Goal: Task Accomplishment & Management: Use online tool/utility

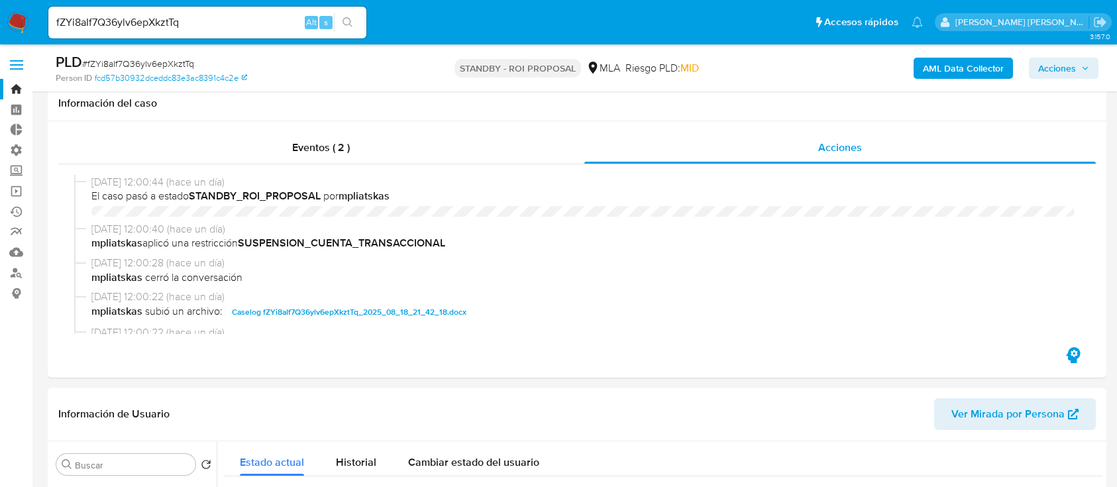
select select "10"
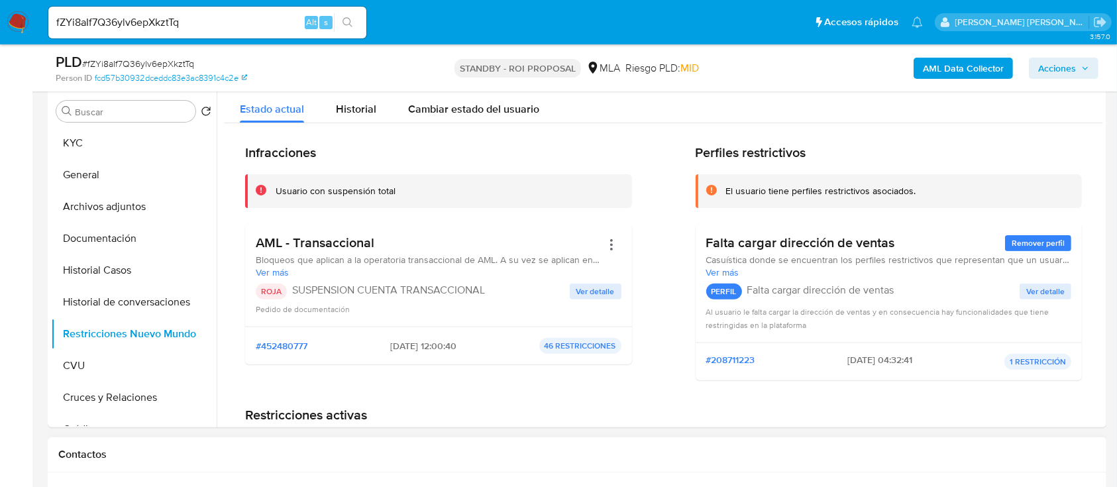
scroll to position [88, 0]
click at [229, 11] on div "fZYi8aIf7Q36ylv6epXkztTq Alt s" at bounding box center [207, 23] width 318 height 32
click at [233, 17] on input "fZYi8aIf7Q36ylv6epXkztTq" at bounding box center [207, 22] width 318 height 17
paste input "vC64UnItTSPWKLUaKF9wppMb"
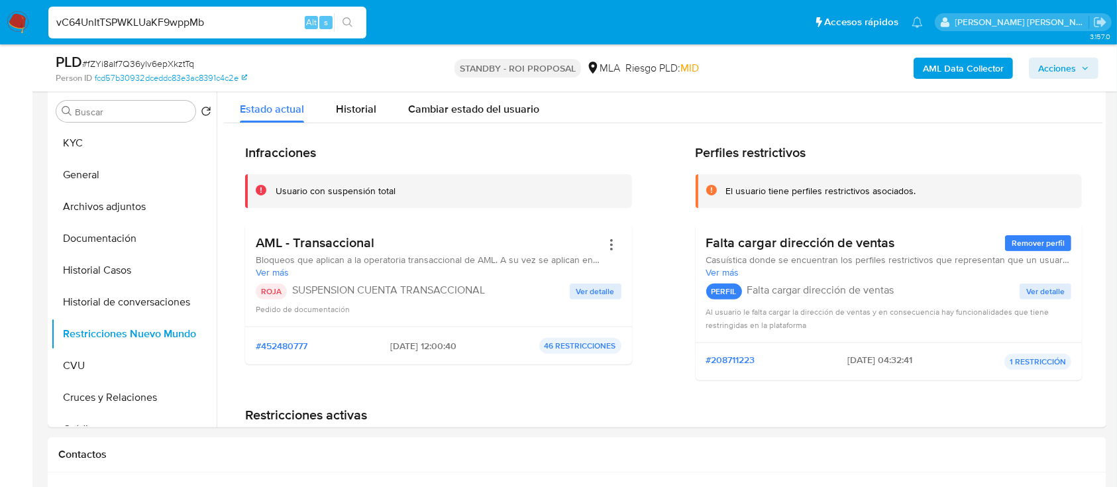
type input "vC64UnItTSPWKLUaKF9wppMb"
click at [351, 16] on button "search-icon" at bounding box center [347, 22] width 27 height 19
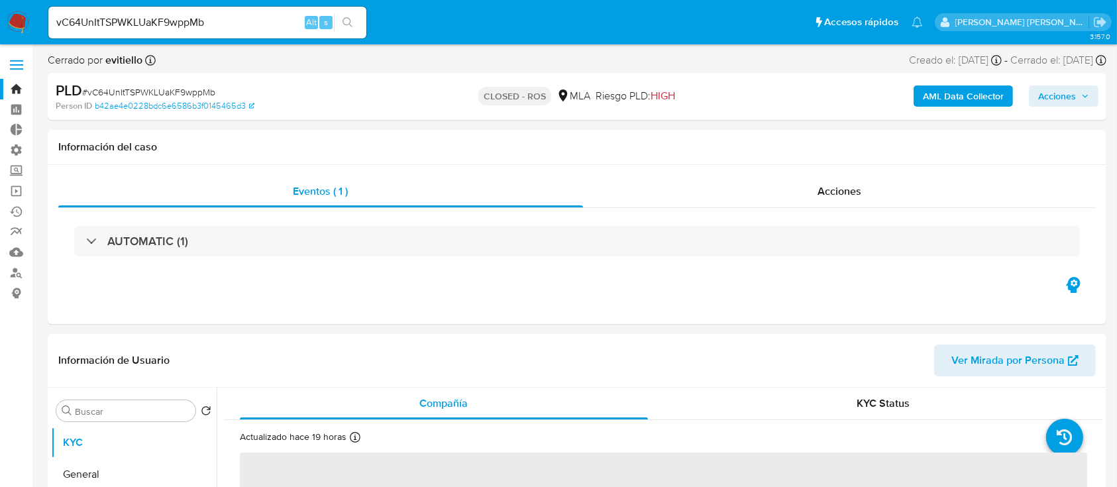
select select "10"
click at [170, 27] on input "vC64UnItTSPWKLUaKF9wppMb" at bounding box center [207, 22] width 318 height 17
paste input "1799902527"
type input "1799902527"
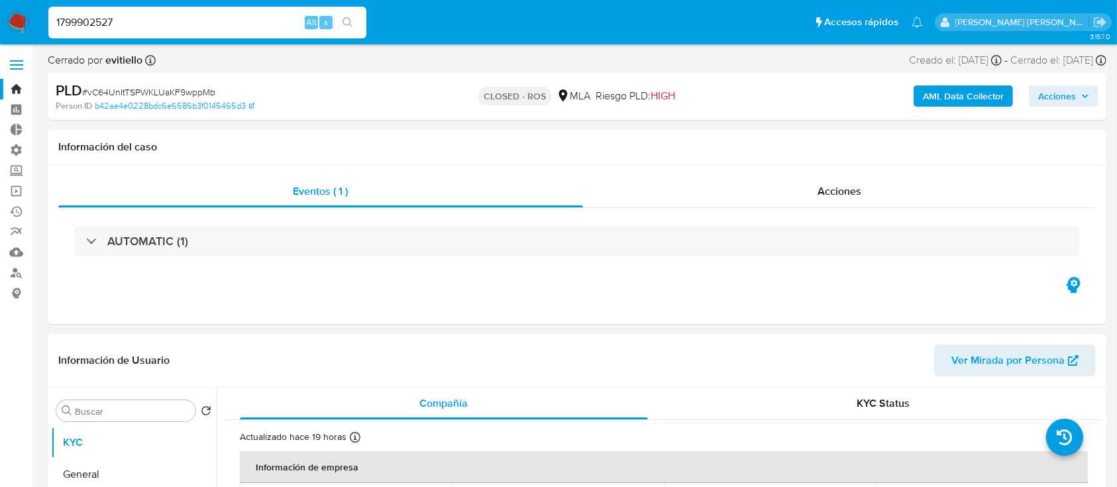
click at [353, 24] on button "search-icon" at bounding box center [347, 22] width 27 height 19
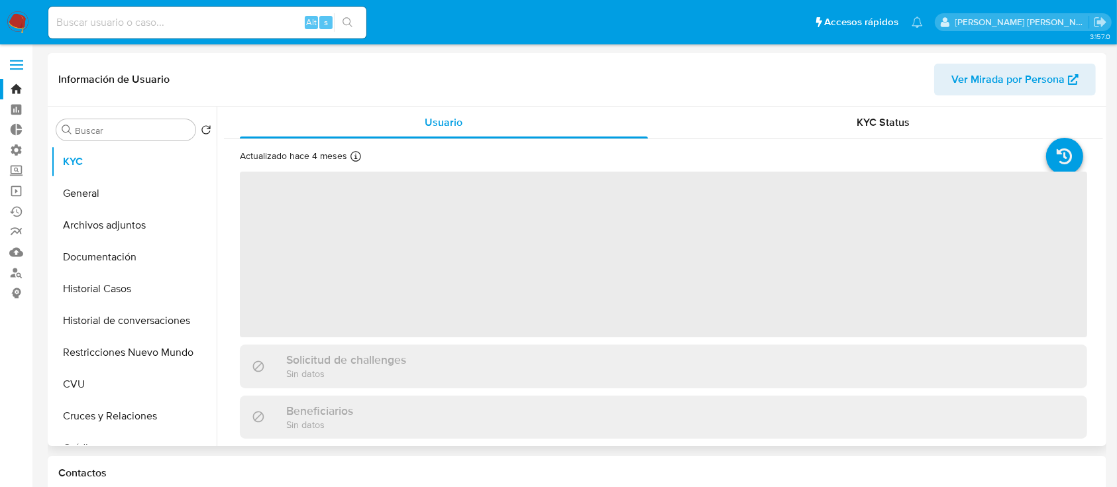
select select "10"
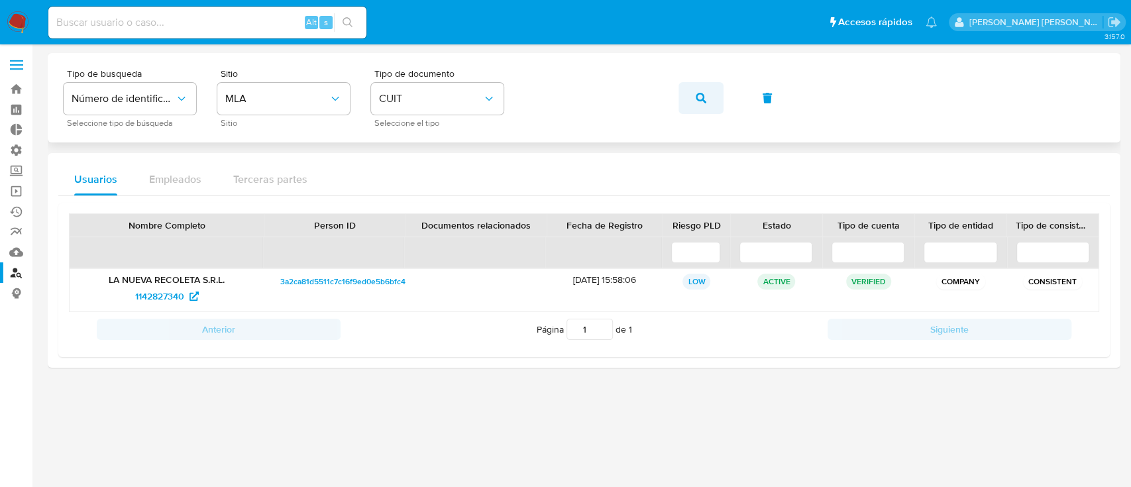
click at [683, 98] on button "button" at bounding box center [701, 98] width 45 height 32
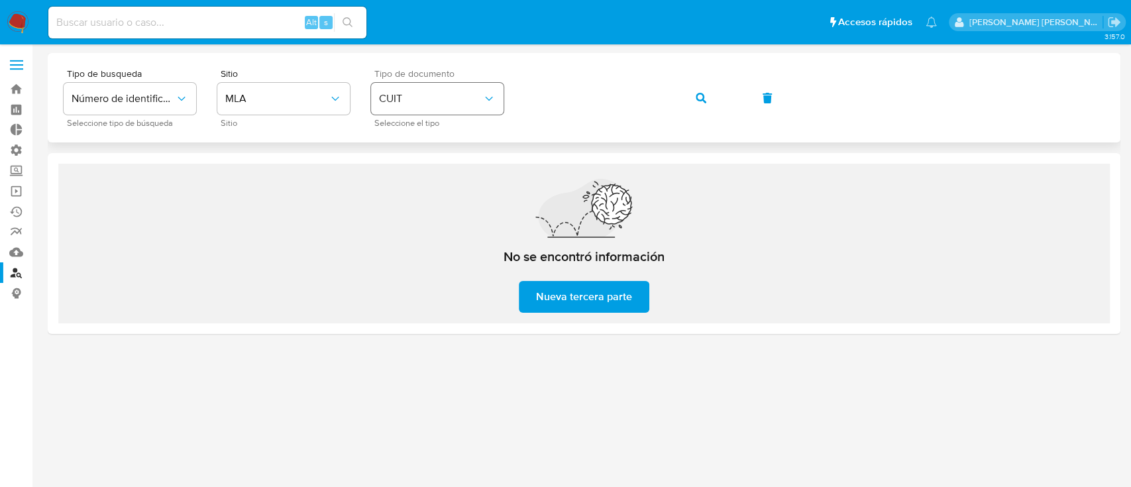
click at [402, 103] on span "CUIT" at bounding box center [430, 98] width 103 height 13
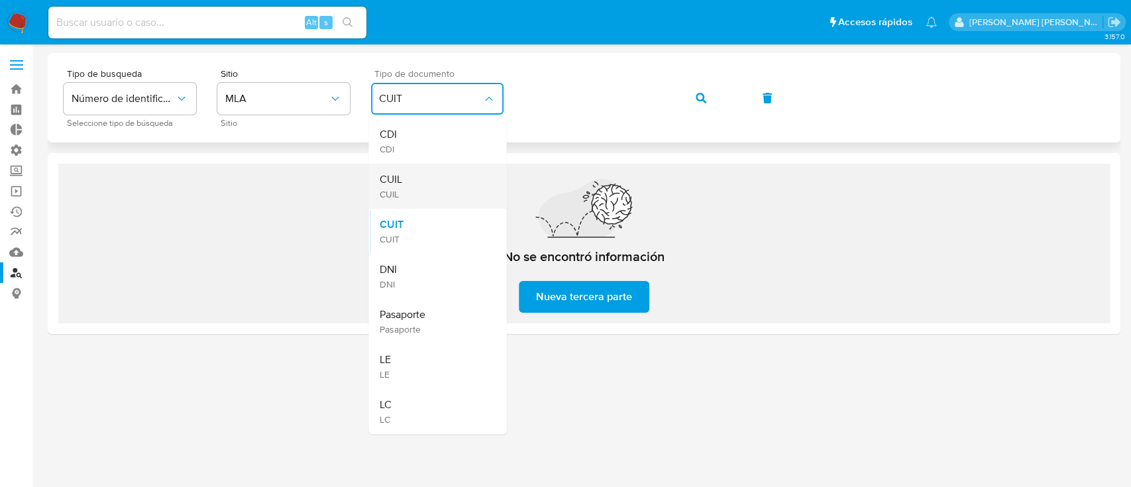
click at [418, 184] on div "CUIL CUIL" at bounding box center [433, 186] width 109 height 45
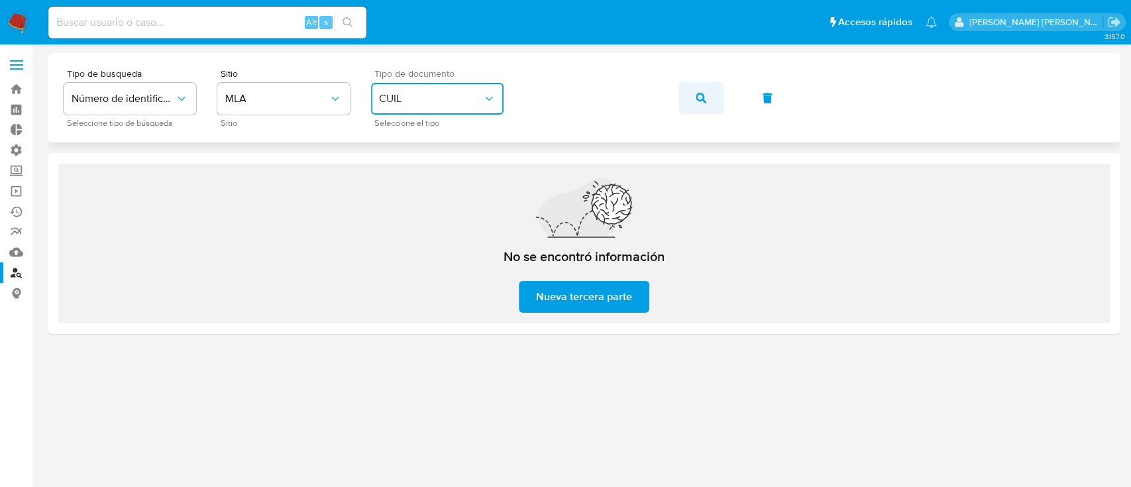
click at [698, 97] on icon "button" at bounding box center [701, 98] width 11 height 11
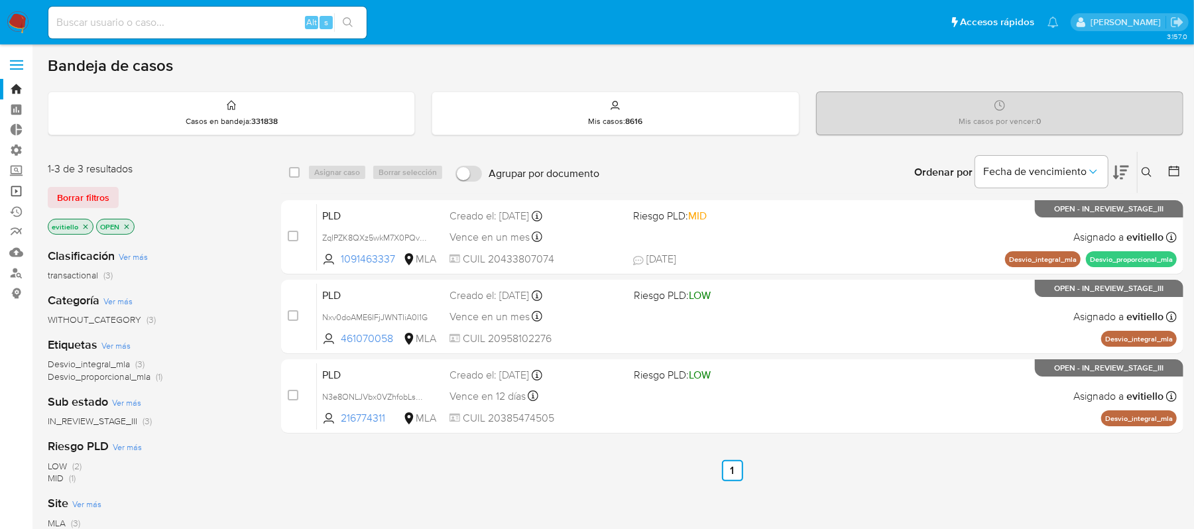
click at [15, 192] on link "Operaciones masivas" at bounding box center [79, 191] width 158 height 21
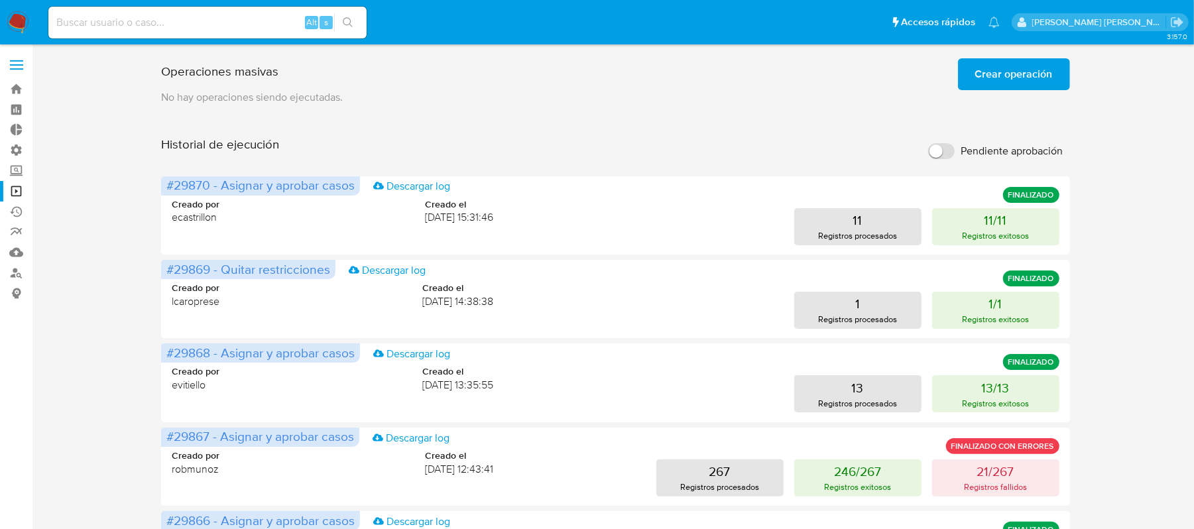
click at [997, 69] on span "Crear operación" at bounding box center [1014, 74] width 78 height 29
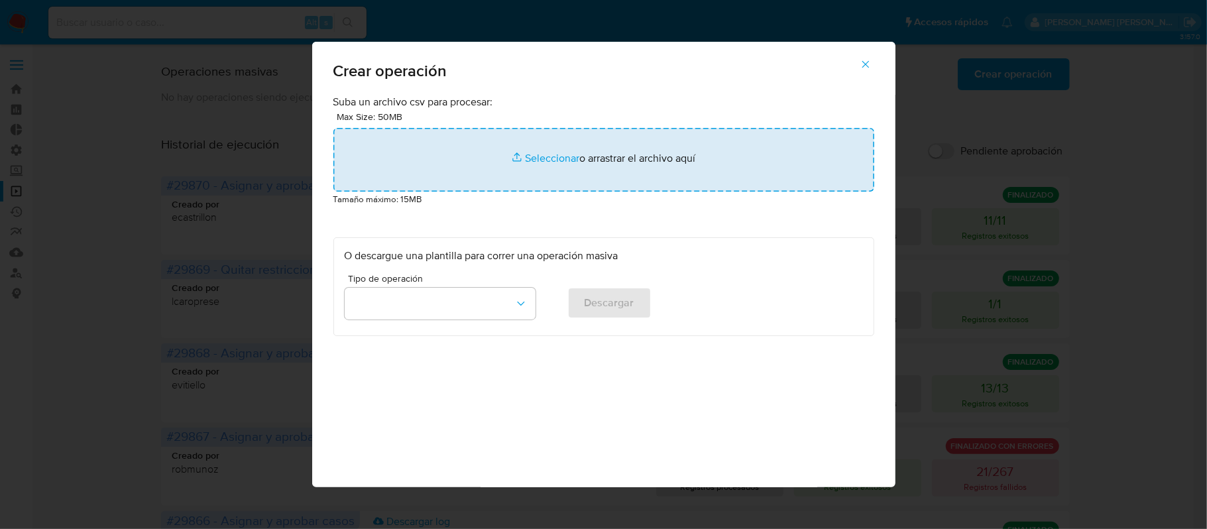
click at [521, 160] on input "file" at bounding box center [603, 160] width 541 height 64
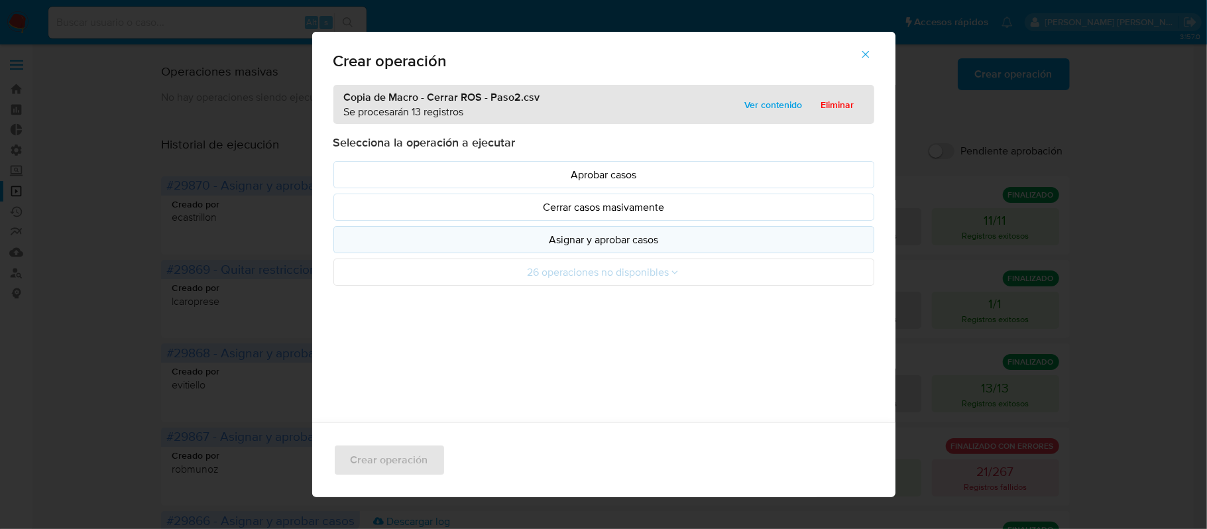
click at [428, 239] on p "Asignar y aprobar casos" at bounding box center [604, 239] width 518 height 15
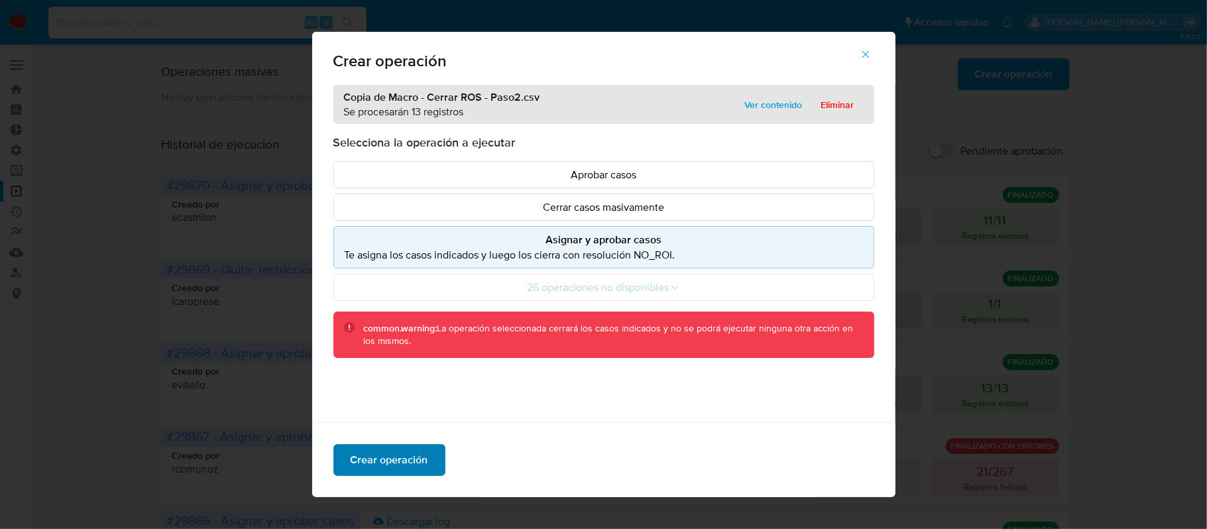
click at [400, 453] on span "Crear operación" at bounding box center [390, 459] width 78 height 29
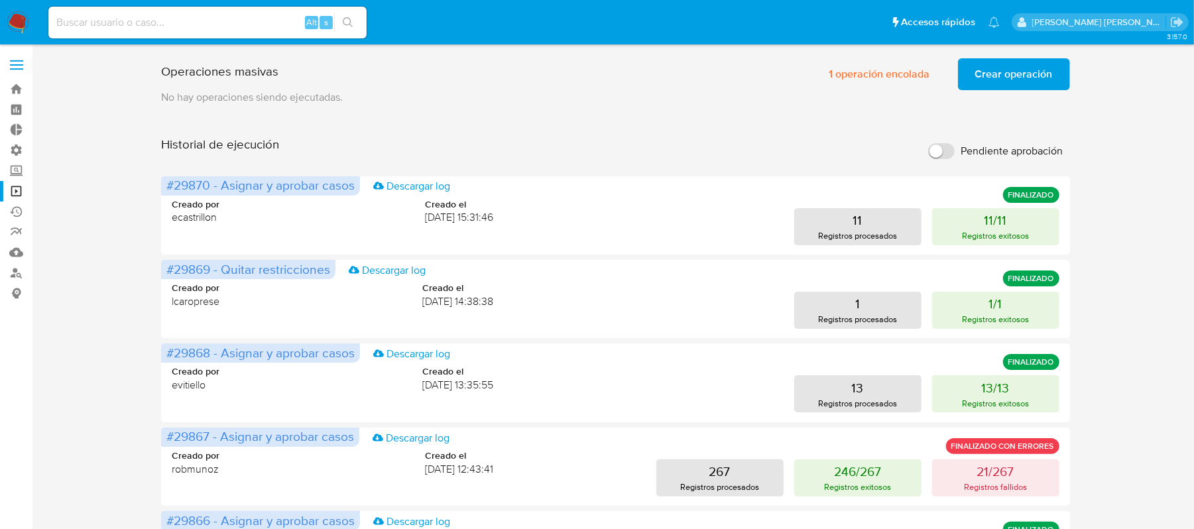
click at [994, 78] on span "Crear operación" at bounding box center [1014, 74] width 78 height 29
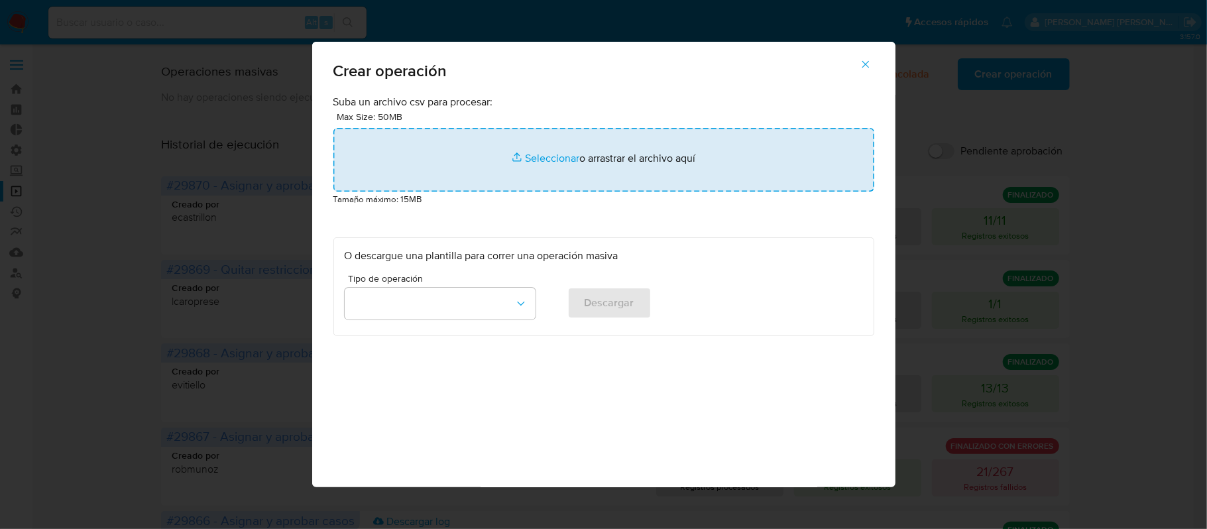
click at [492, 151] on input "file" at bounding box center [603, 160] width 541 height 64
type input "C:\fakepath\Copia de Macro - Cerrar ROS - Paso3.csv"
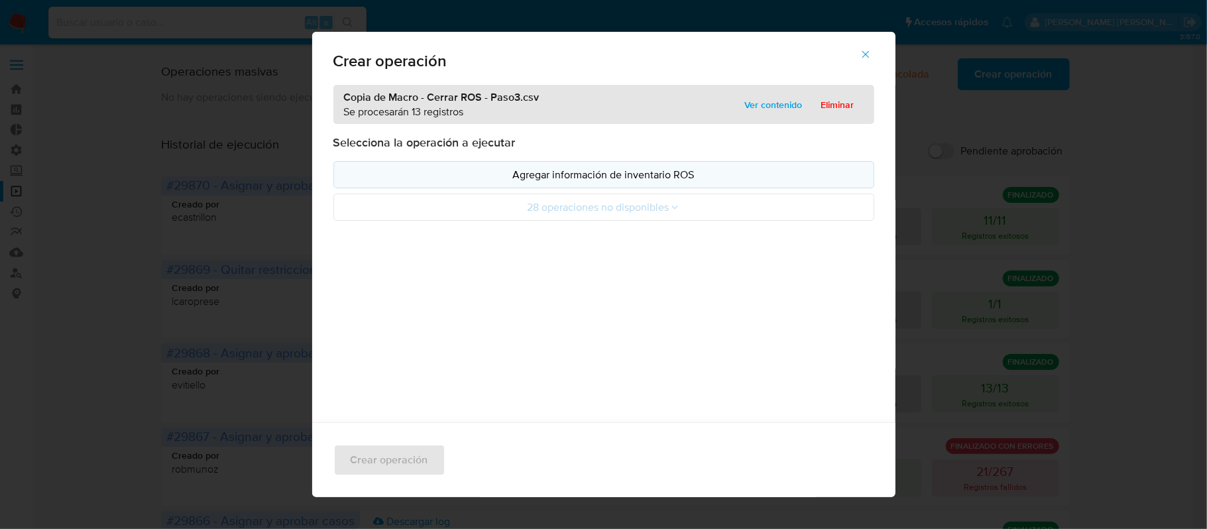
click at [492, 170] on p "Agregar información de inventario ROS" at bounding box center [604, 174] width 518 height 15
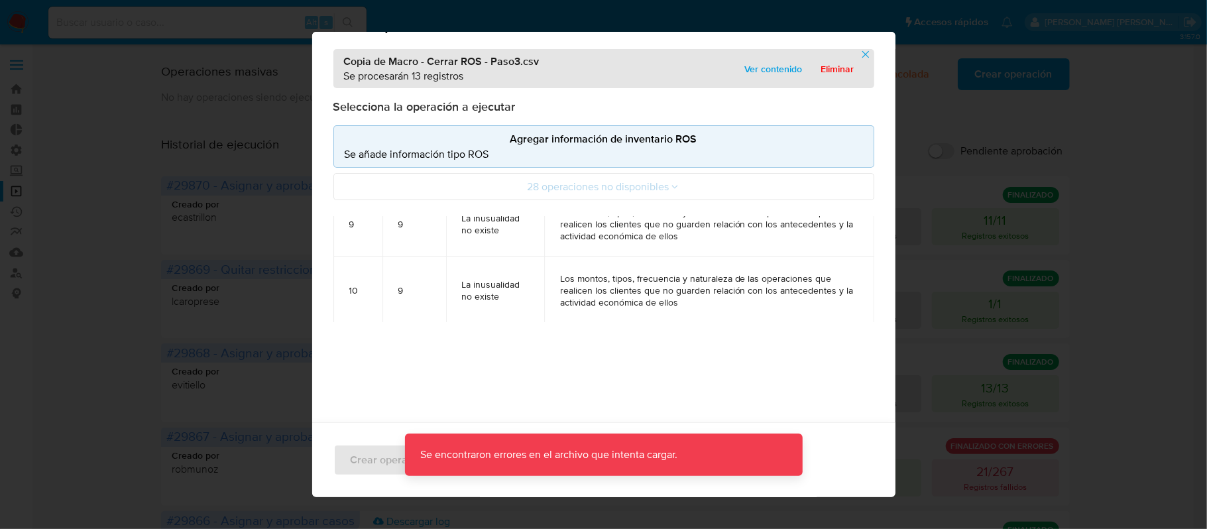
scroll to position [44, 0]
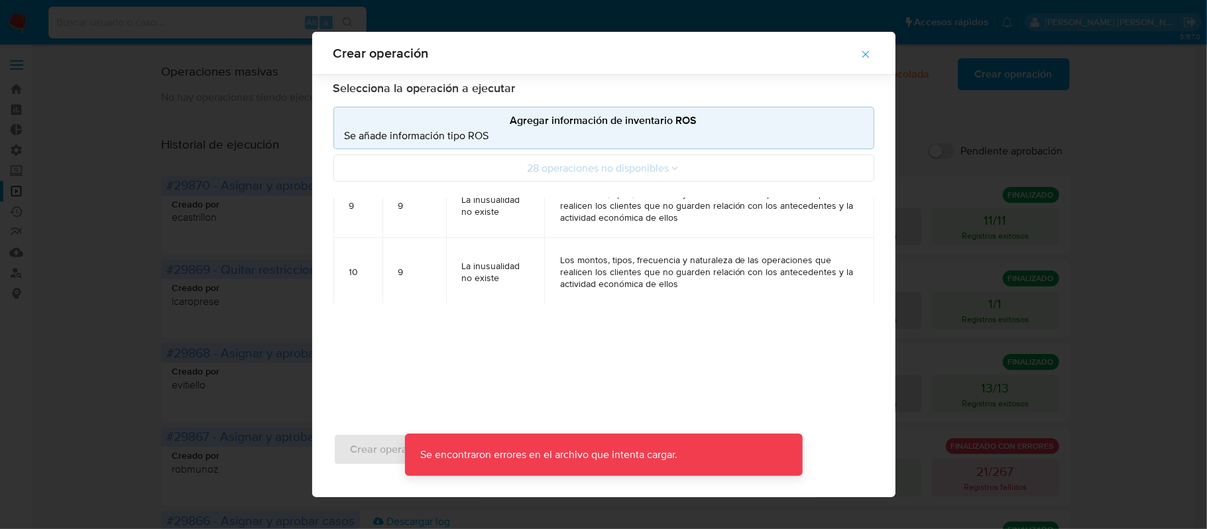
click at [871, 54] on icon "button" at bounding box center [866, 54] width 12 height 12
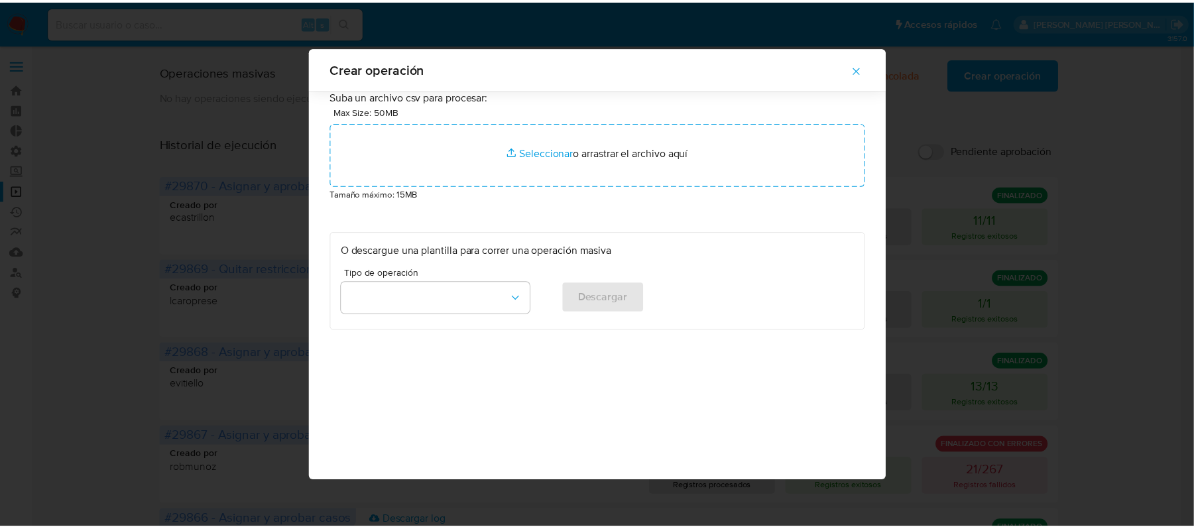
scroll to position [0, 0]
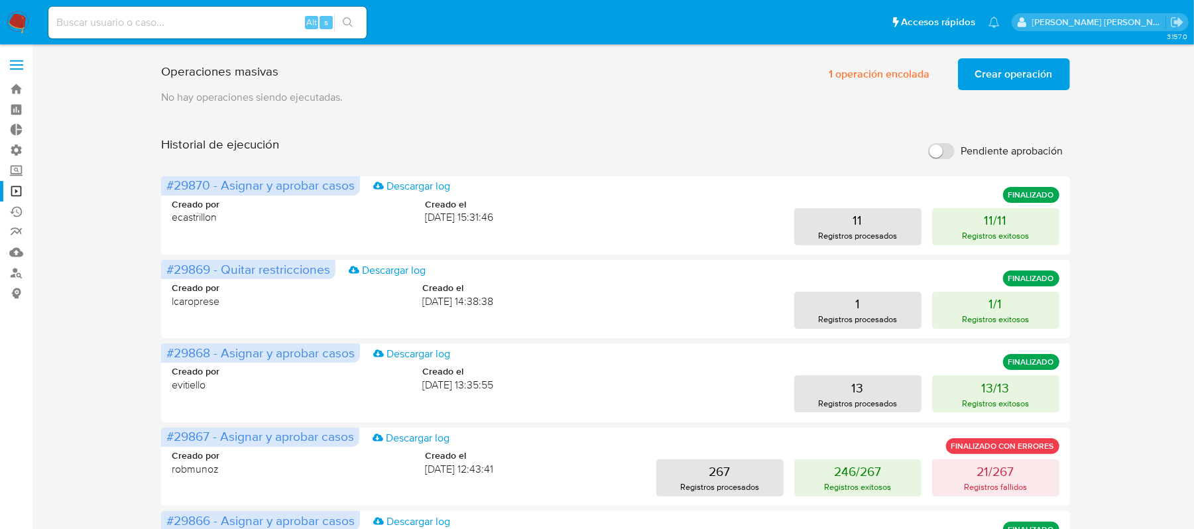
click at [989, 72] on span "Crear operación" at bounding box center [1014, 74] width 78 height 29
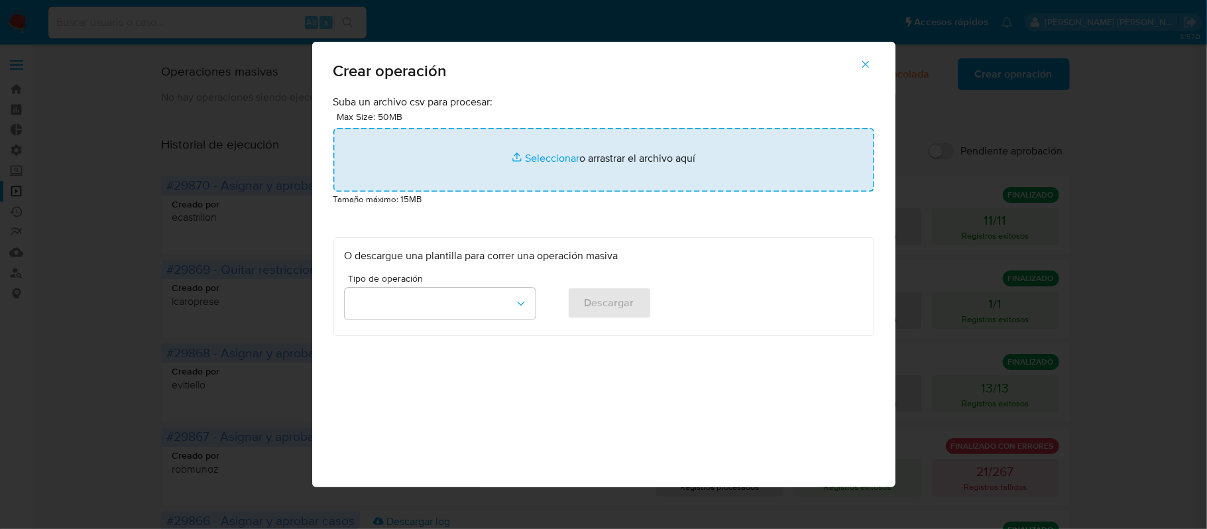
click at [509, 162] on input "file" at bounding box center [603, 160] width 541 height 64
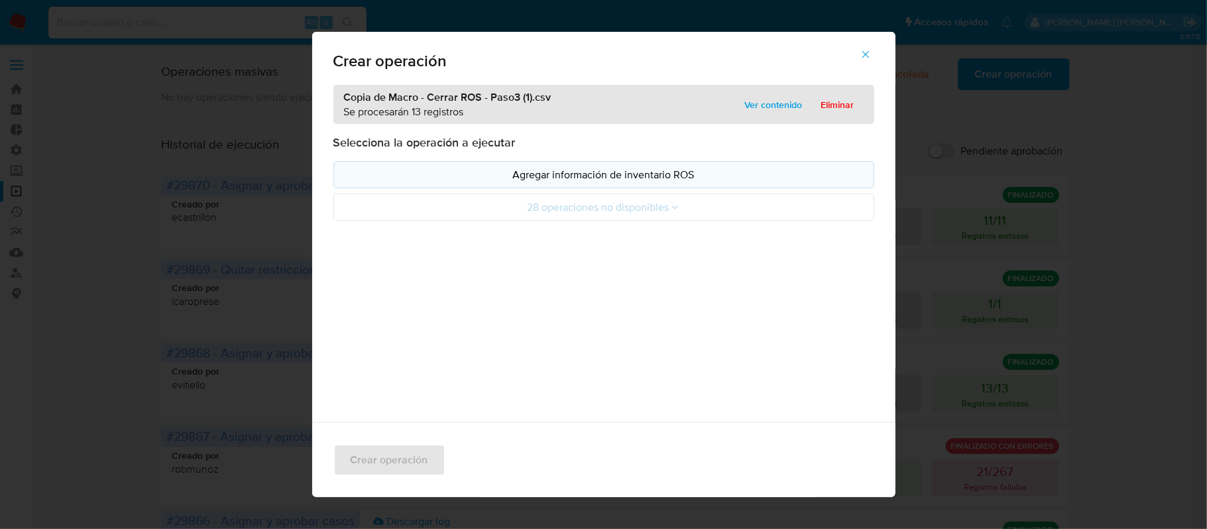
click at [494, 172] on p "Agregar información de inventario ROS" at bounding box center [604, 174] width 518 height 15
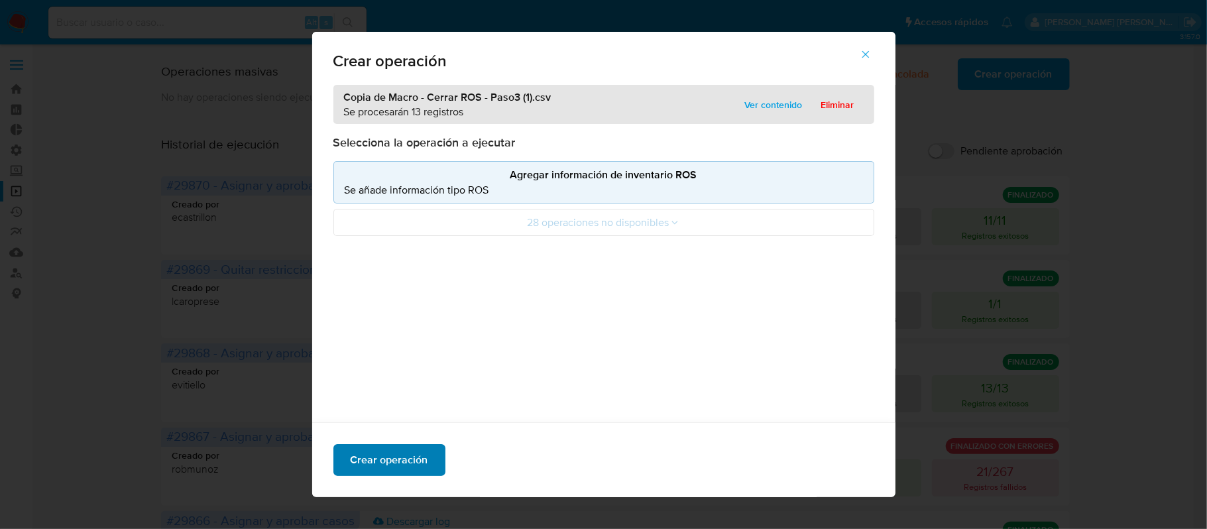
click at [374, 454] on span "Crear operación" at bounding box center [390, 459] width 78 height 29
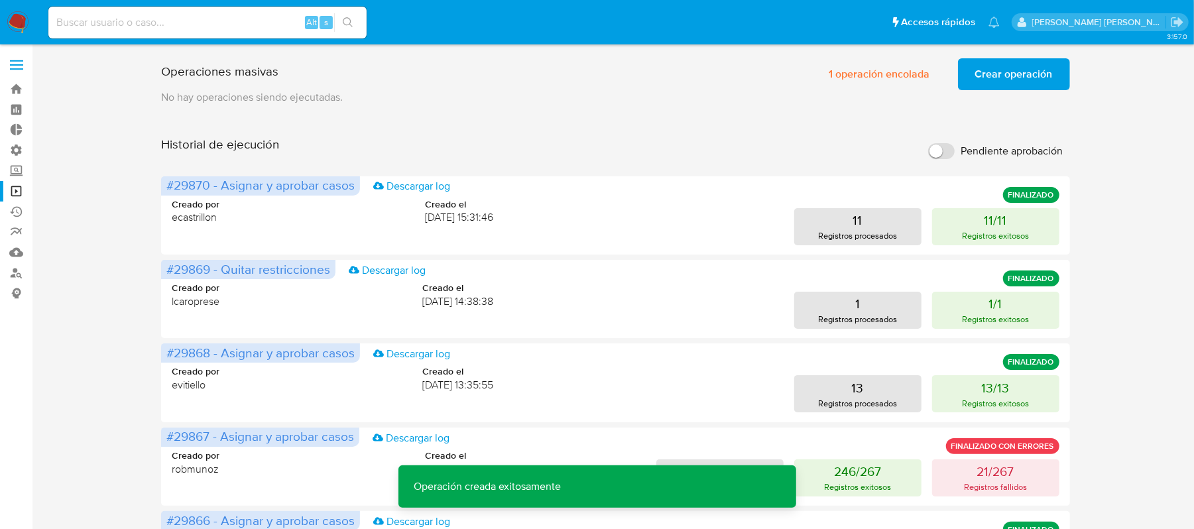
click at [997, 64] on span "Crear operación" at bounding box center [1014, 74] width 78 height 29
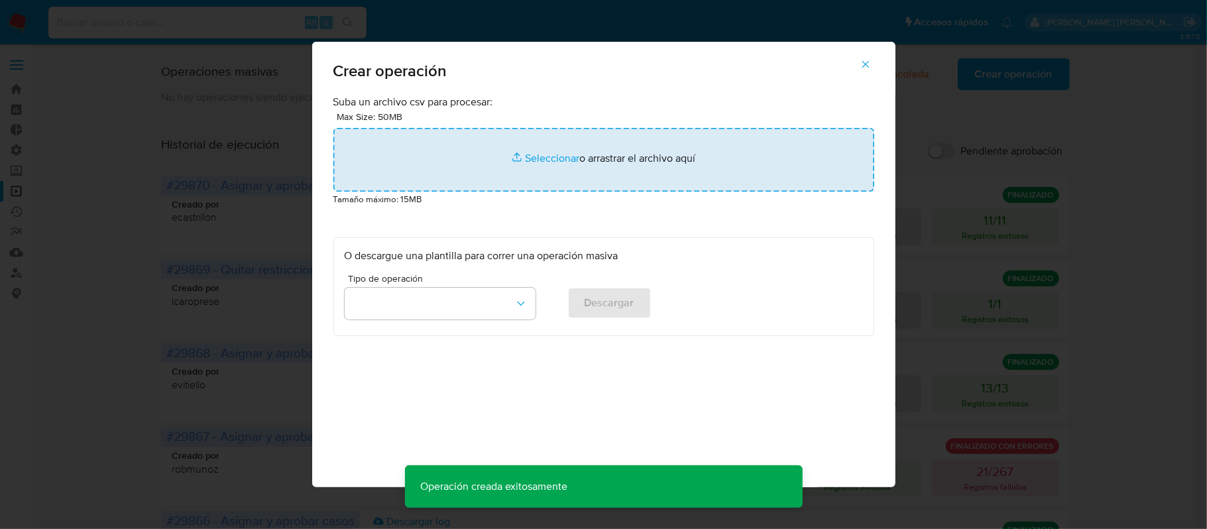
click at [563, 163] on input "file" at bounding box center [603, 160] width 541 height 64
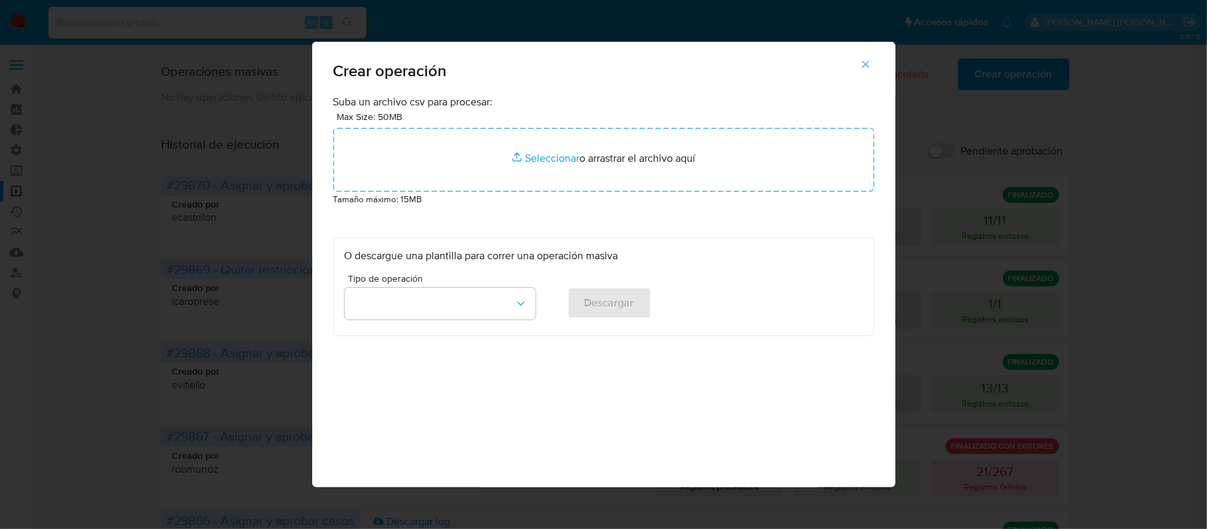
click at [873, 69] on button "button" at bounding box center [865, 64] width 46 height 32
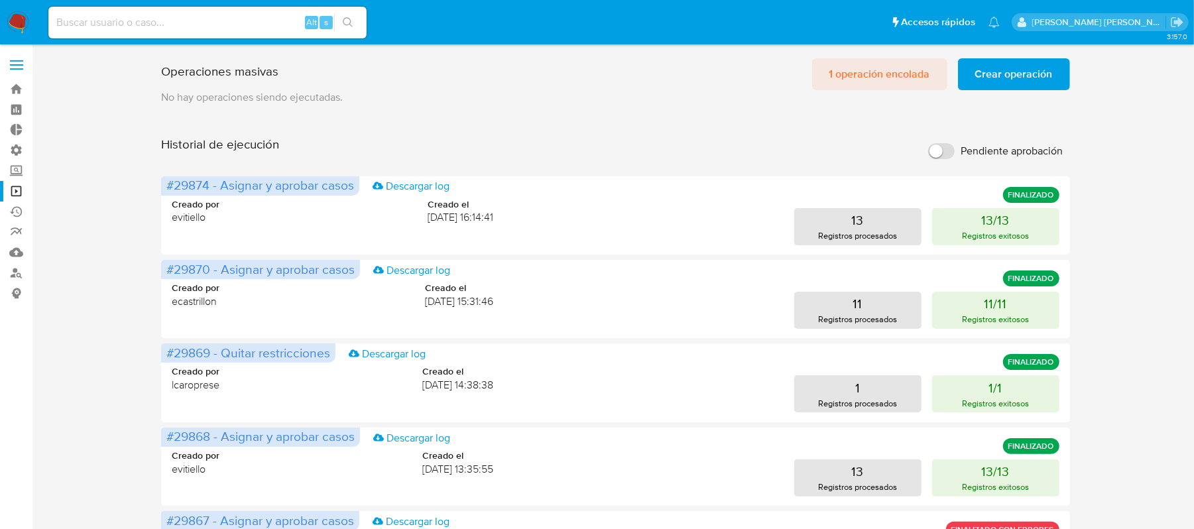
click at [851, 62] on span "1 operación encolada" at bounding box center [879, 74] width 101 height 29
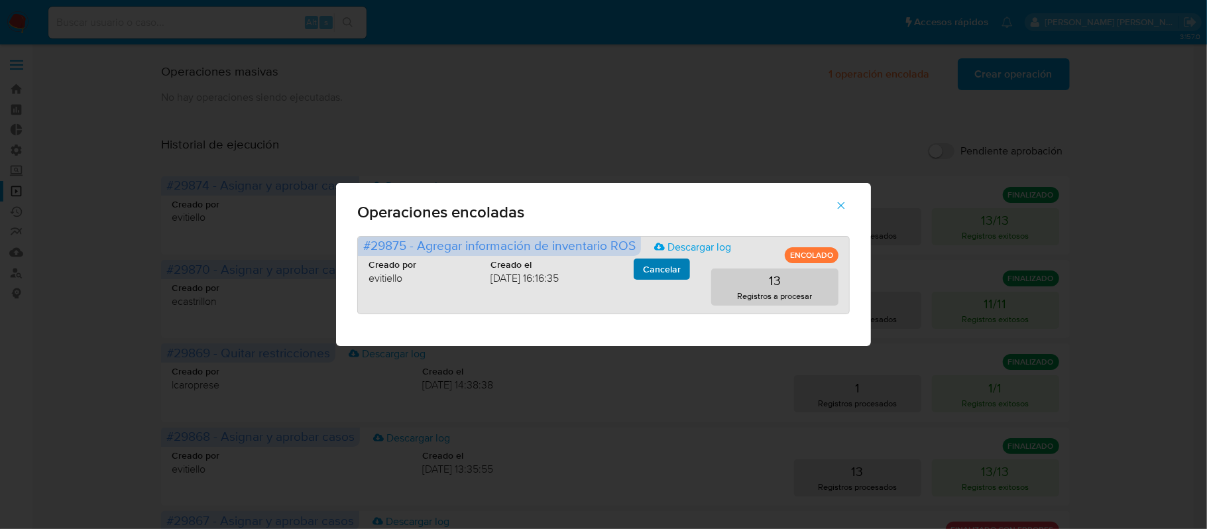
click at [668, 271] on span "Cancelar" at bounding box center [662, 269] width 38 height 19
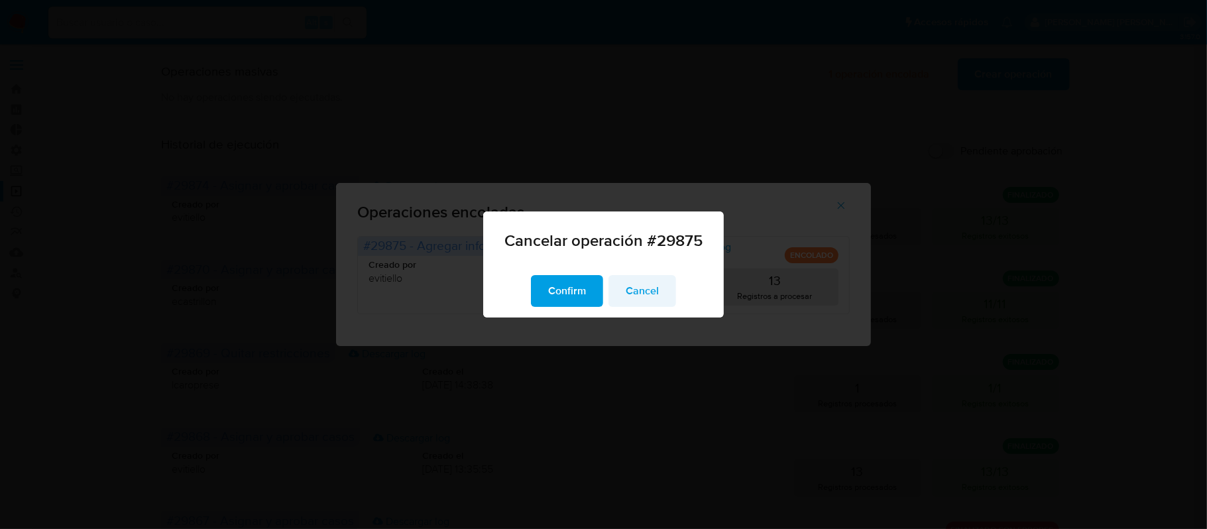
click at [661, 290] on button "Cancel" at bounding box center [642, 291] width 68 height 32
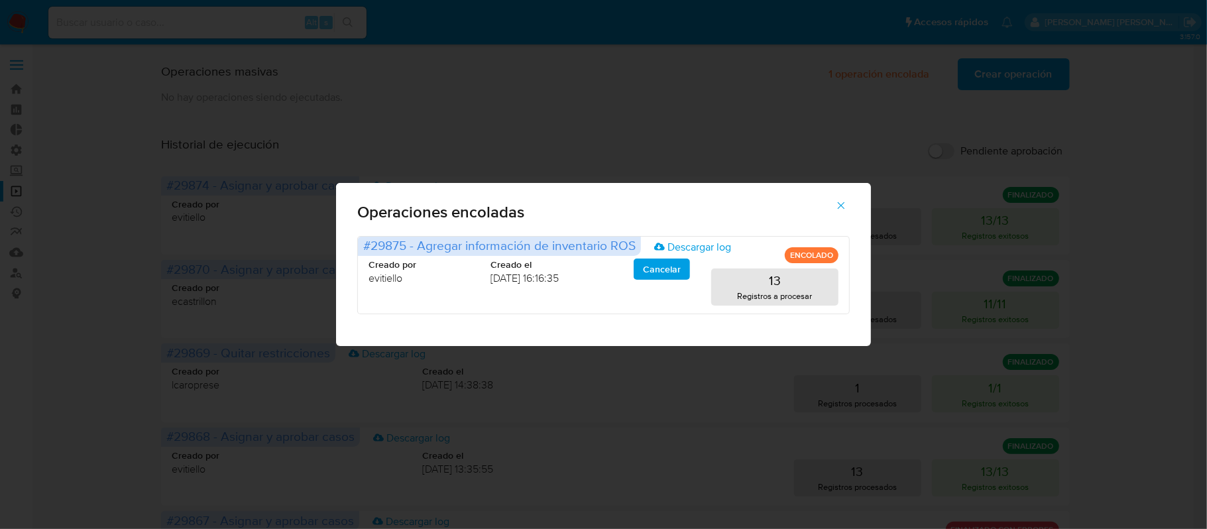
click at [842, 210] on icon "button" at bounding box center [841, 205] width 12 height 12
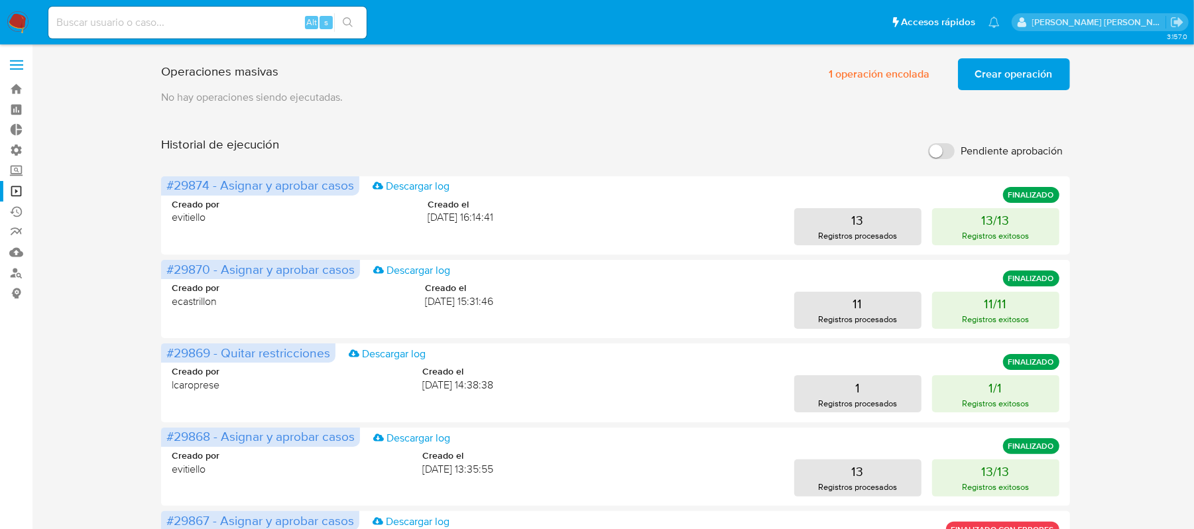
click at [759, 138] on div "Historial de ejecución Pendiente aprobación" at bounding box center [615, 151] width 908 height 29
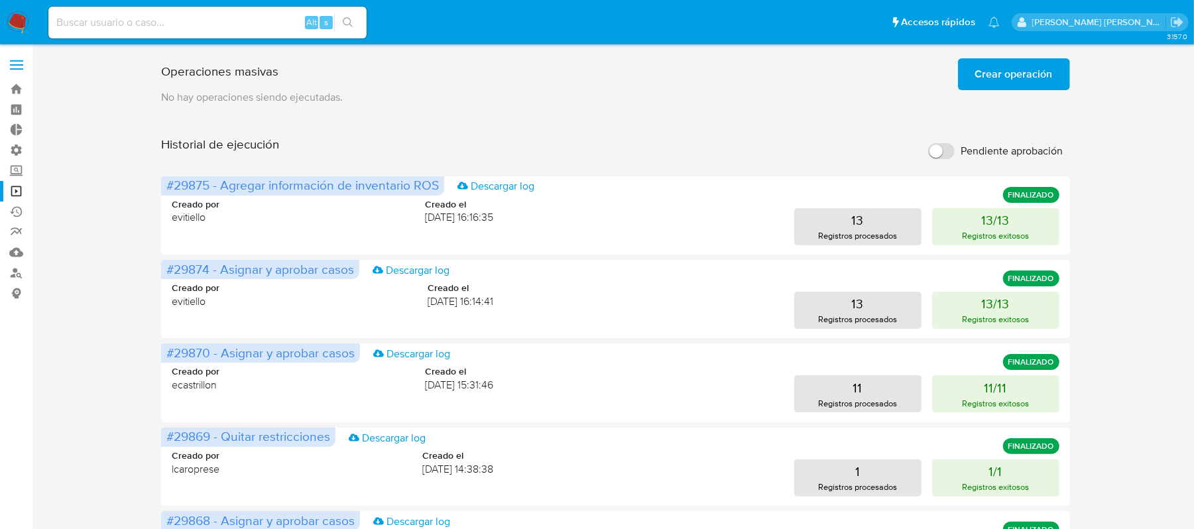
click at [1021, 61] on span "Crear operación" at bounding box center [1014, 74] width 78 height 29
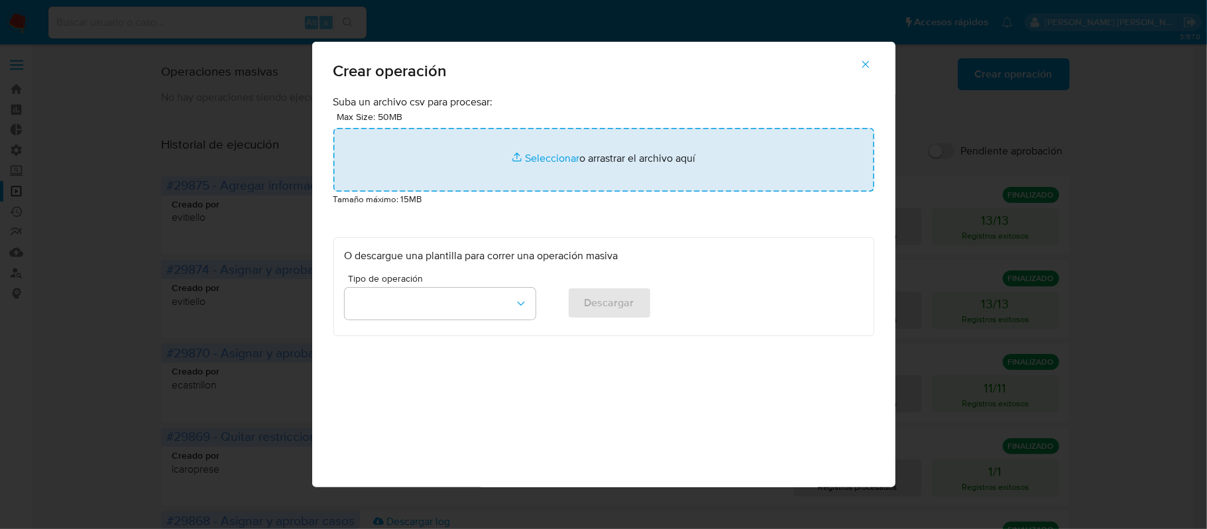
click at [570, 166] on input "file" at bounding box center [603, 160] width 541 height 64
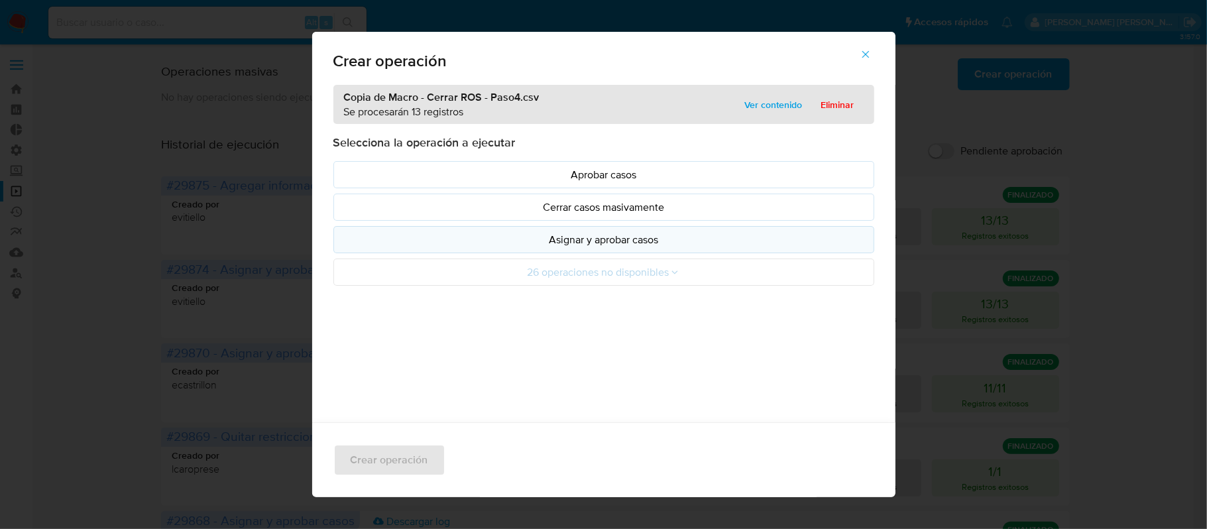
drag, startPoint x: 570, startPoint y: 166, endPoint x: 587, endPoint y: 240, distance: 76.2
click at [587, 240] on p "Asignar y aprobar casos" at bounding box center [604, 239] width 518 height 15
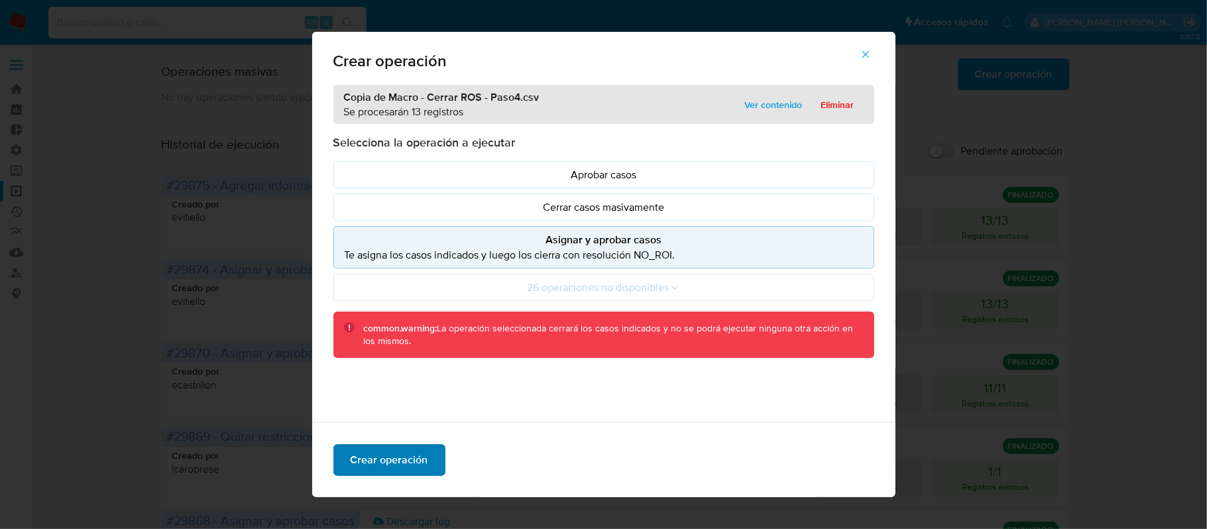
click at [404, 461] on span "Crear operación" at bounding box center [390, 459] width 78 height 29
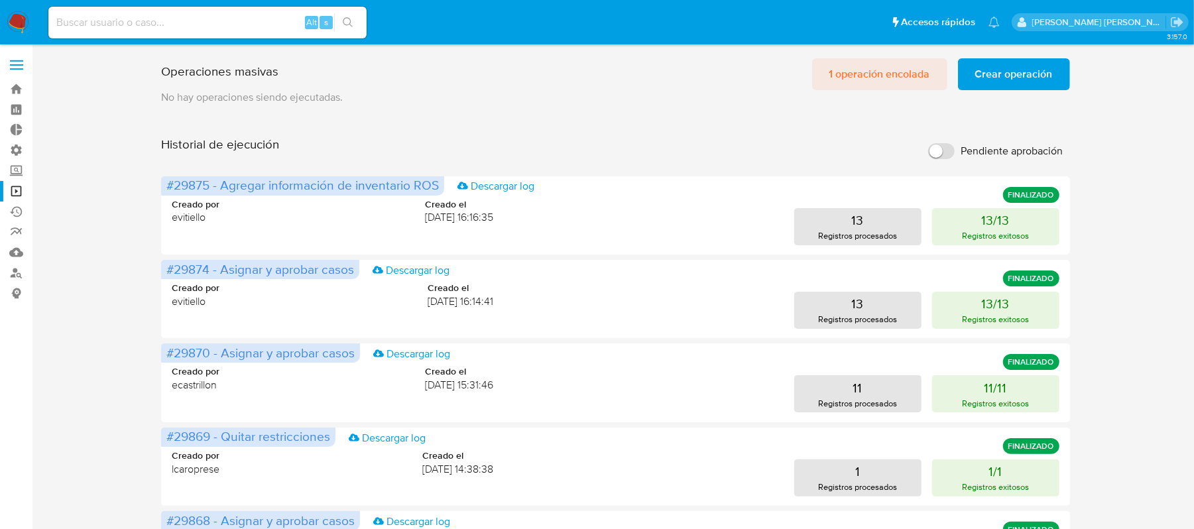
click at [902, 76] on span "1 operación encolada" at bounding box center [879, 74] width 101 height 29
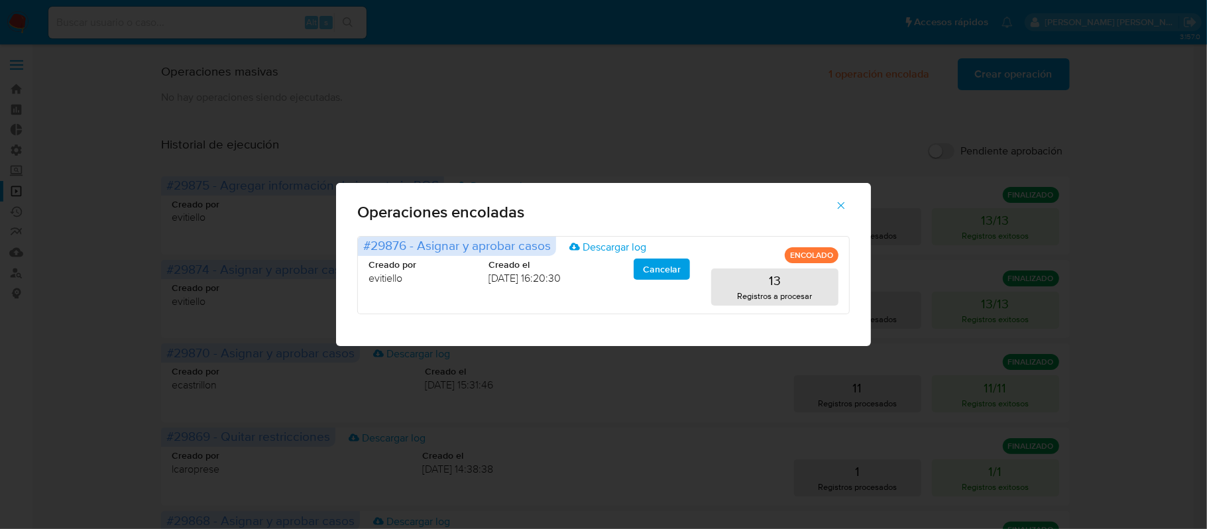
click at [846, 208] on icon "button" at bounding box center [841, 205] width 12 height 12
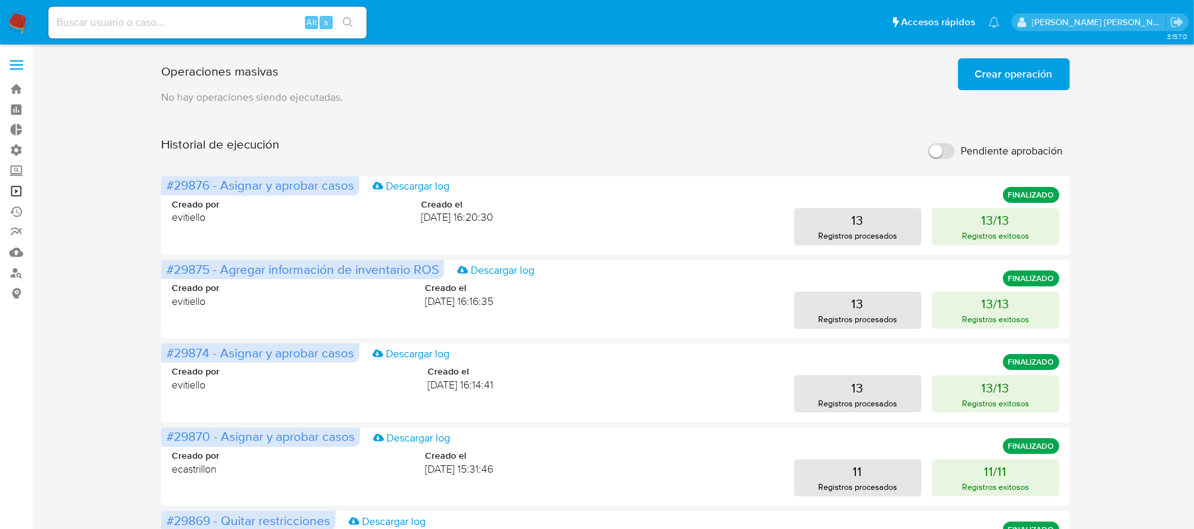
click at [17, 192] on link "Operaciones masivas" at bounding box center [79, 191] width 158 height 21
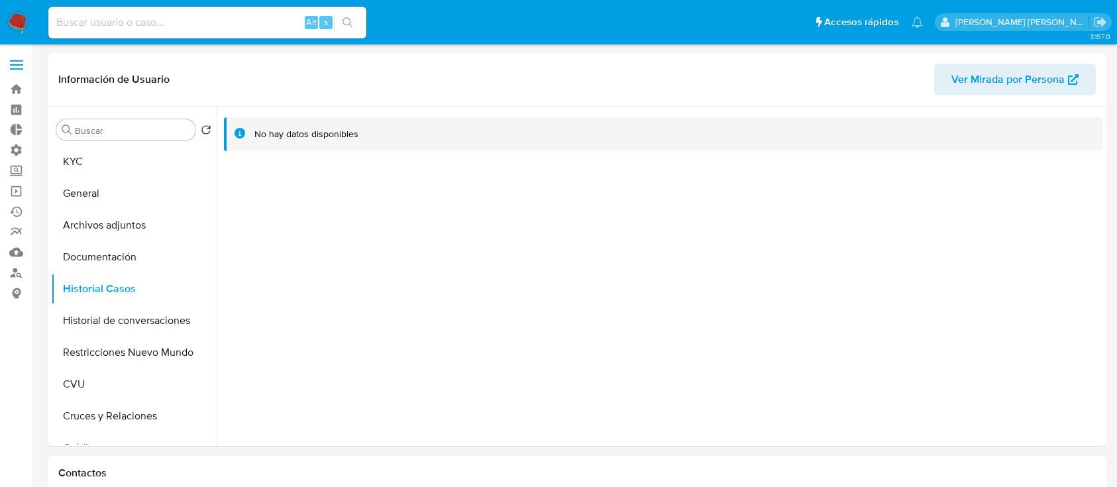
select select "100"
click at [246, 24] on input at bounding box center [207, 22] width 318 height 17
